Goal: Navigation & Orientation: Find specific page/section

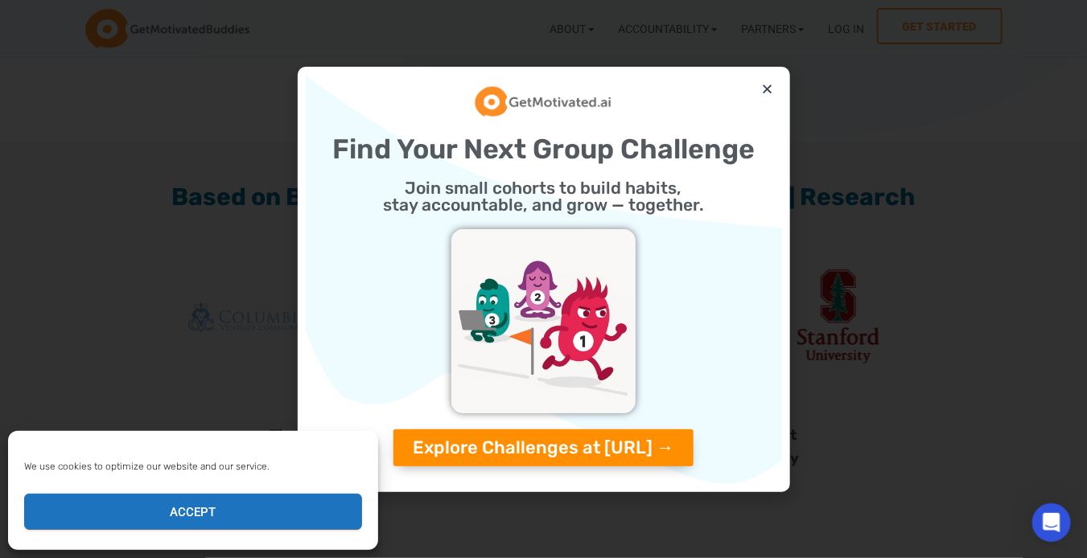
scroll to position [4436, 0]
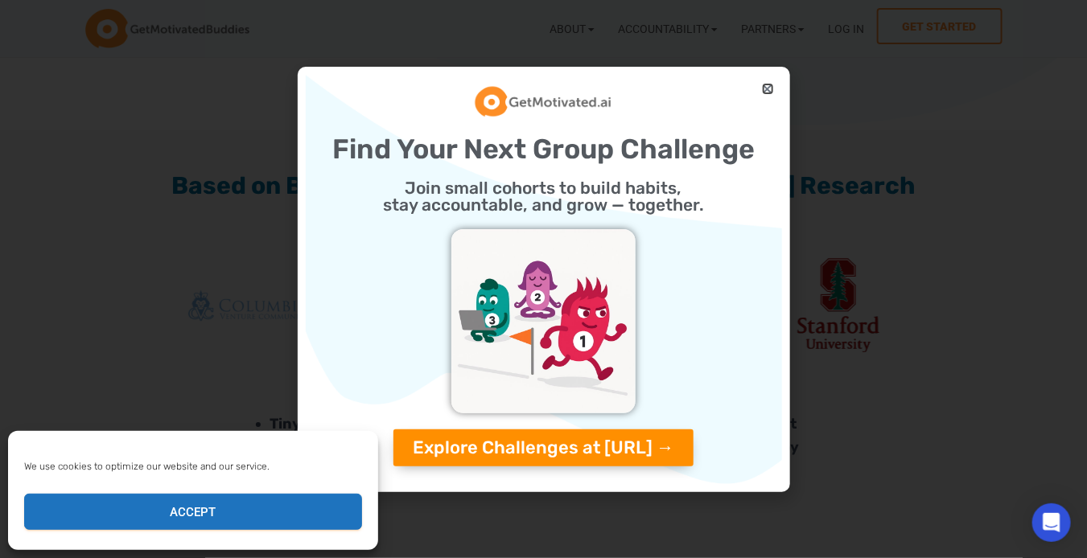
click at [771, 84] on icon "Close" at bounding box center [768, 89] width 12 height 12
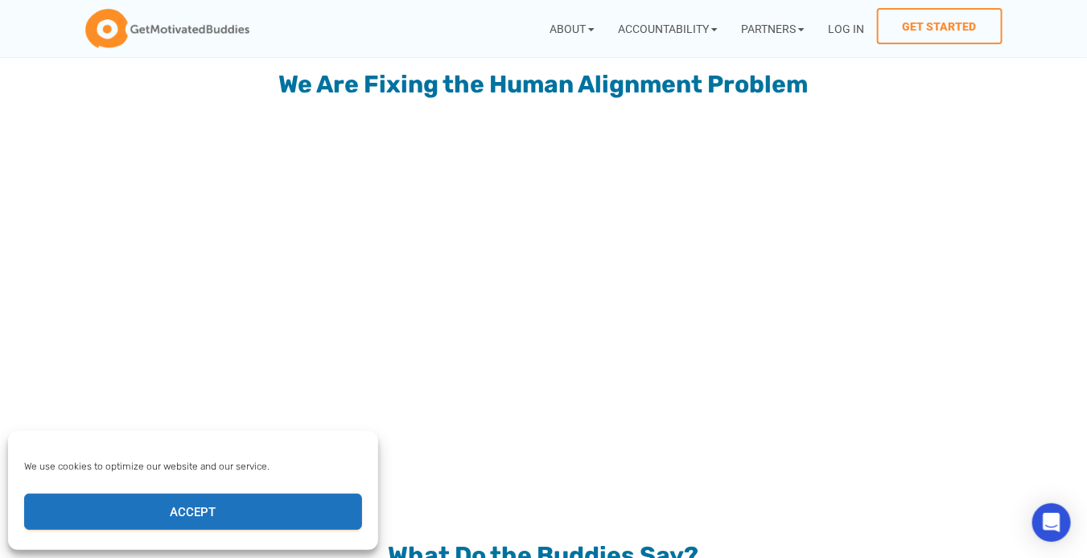
scroll to position [1291, 0]
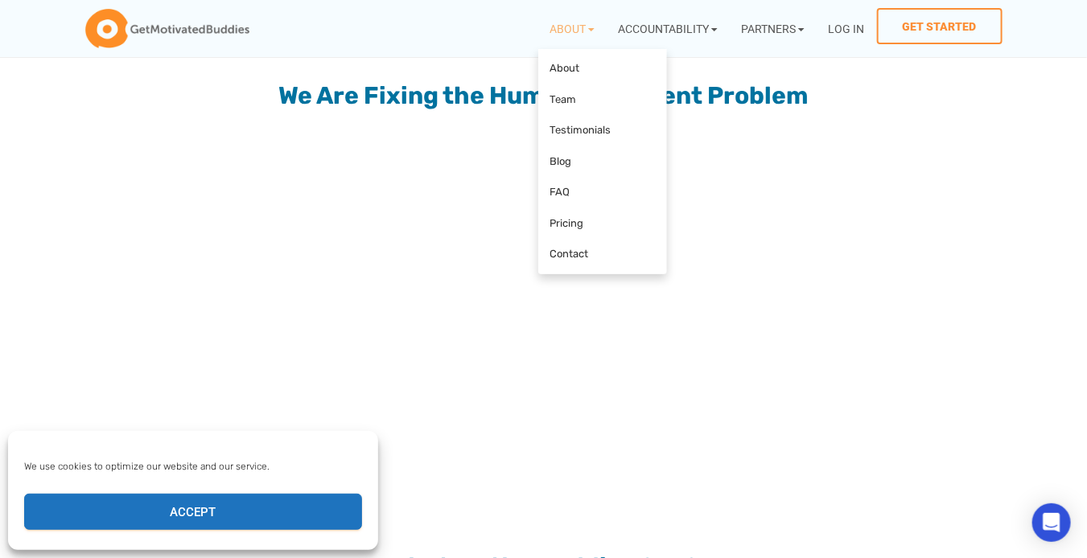
click at [892, 202] on icon at bounding box center [771, 251] width 352 height 213
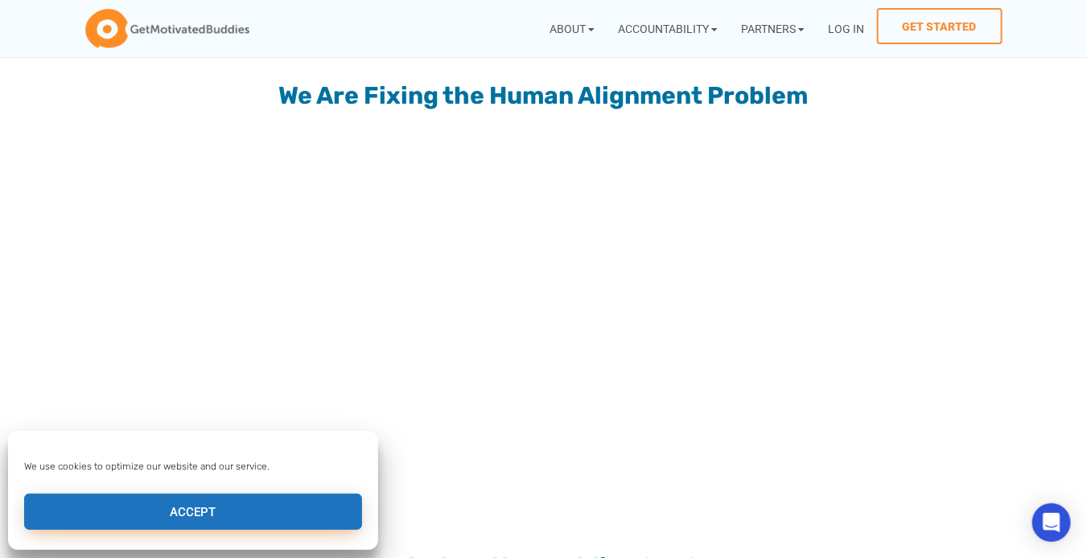
click at [294, 501] on button "Accept" at bounding box center [193, 512] width 338 height 36
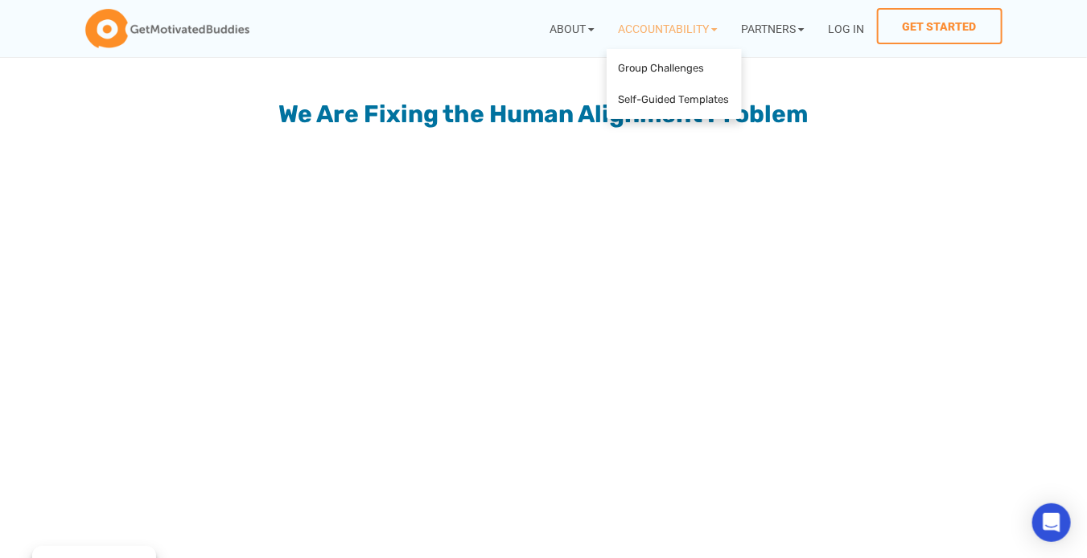
scroll to position [1269, 0]
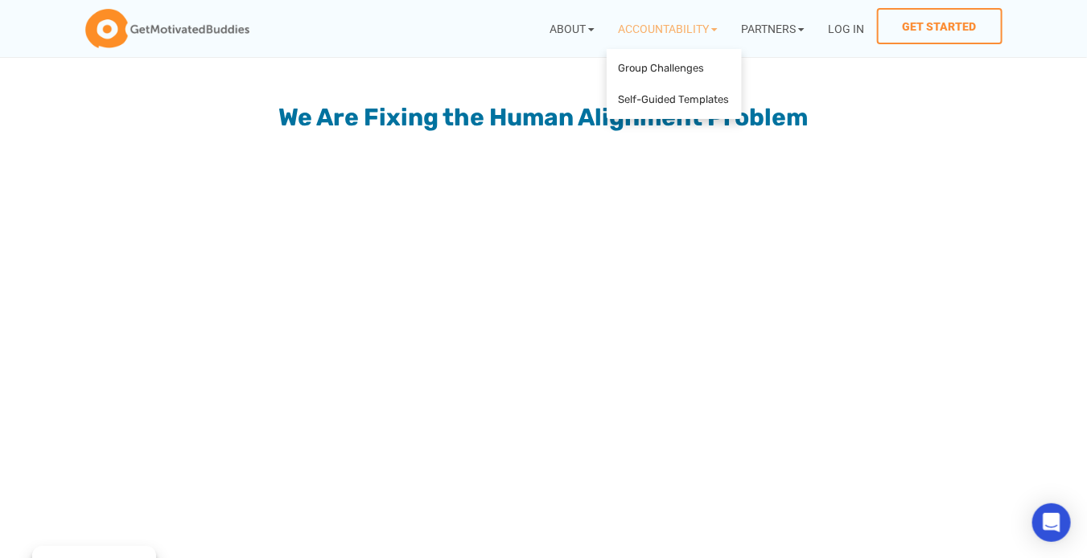
click at [792, 228] on icon at bounding box center [895, 251] width 352 height 213
click at [638, 64] on link "Group Challenges" at bounding box center [674, 68] width 127 height 31
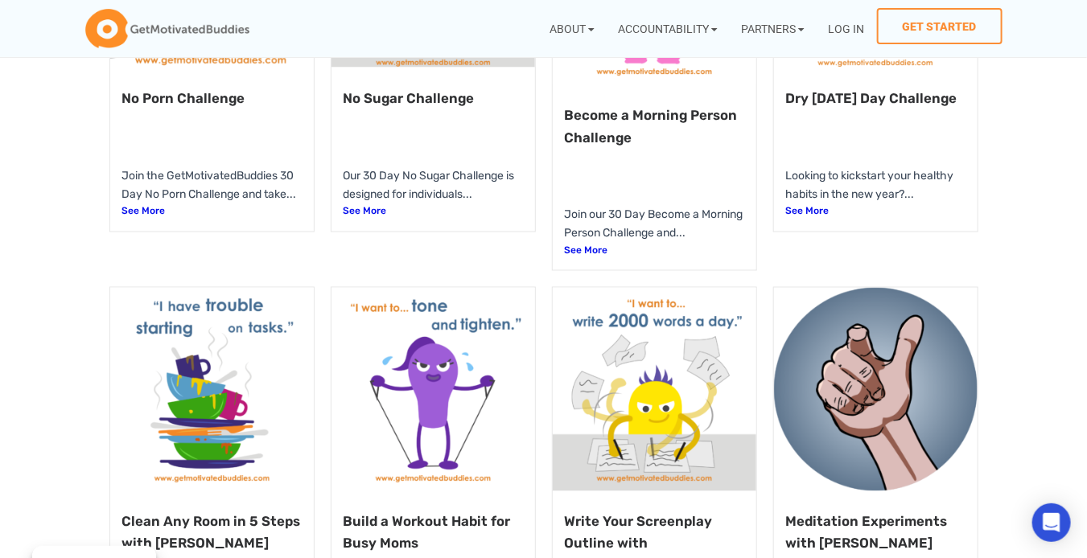
scroll to position [914, 0]
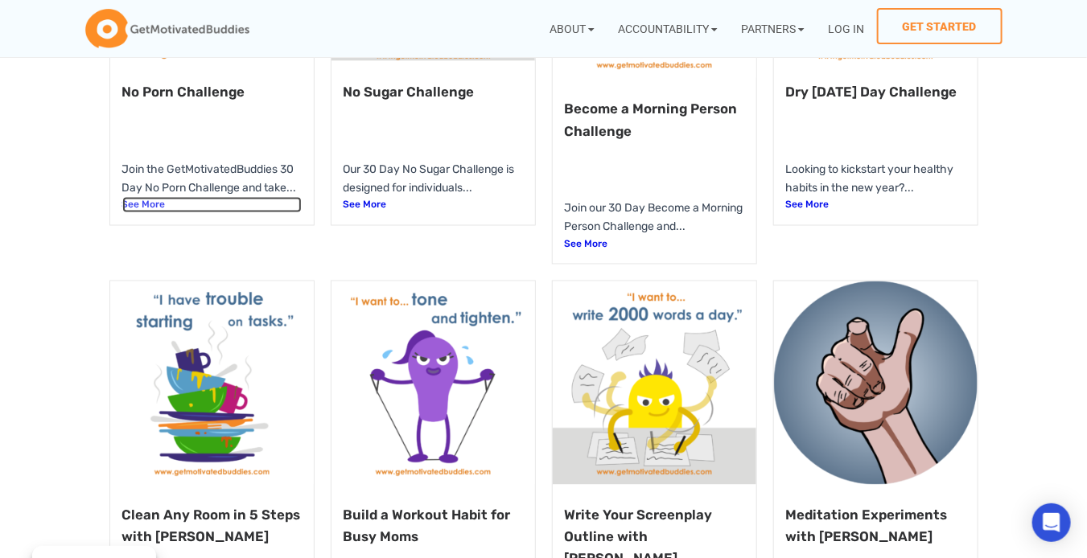
click at [151, 212] on link "See More" at bounding box center [211, 204] width 179 height 15
